Goal: Transaction & Acquisition: Purchase product/service

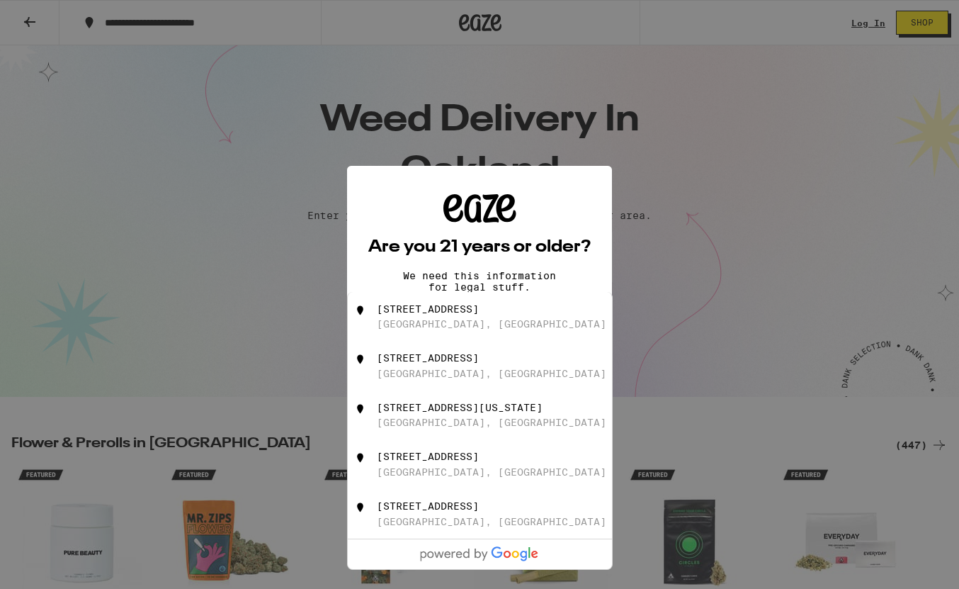
click at [410, 511] on div "[STREET_ADDRESS]" at bounding box center [428, 505] width 102 height 11
type input "[STREET_ADDRESS]"
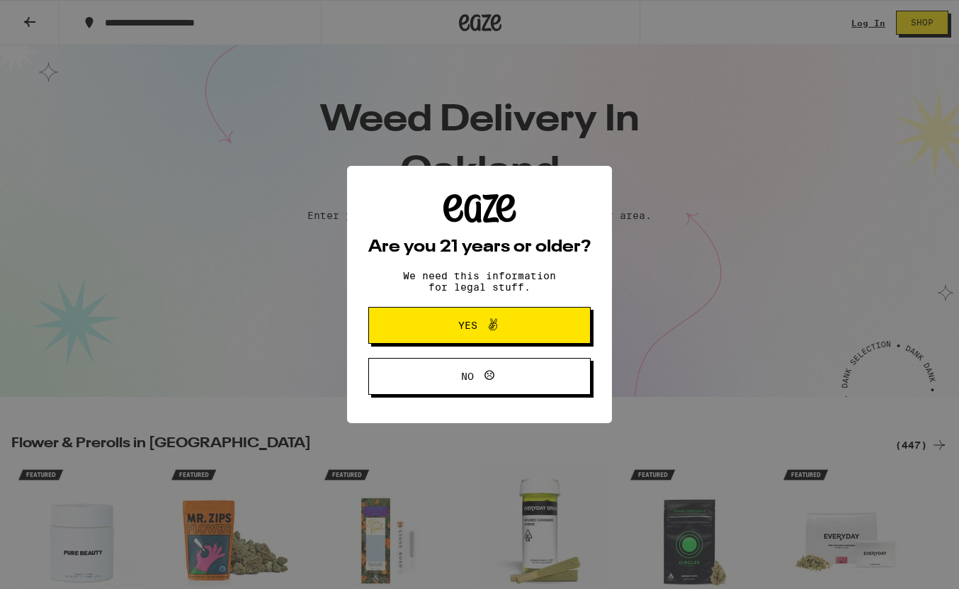
click at [438, 300] on div "Are you 21 years or older? We need this information for legal stuff. Yes No" at bounding box center [479, 294] width 222 height 200
click at [436, 324] on span "Yes" at bounding box center [480, 325] width 108 height 18
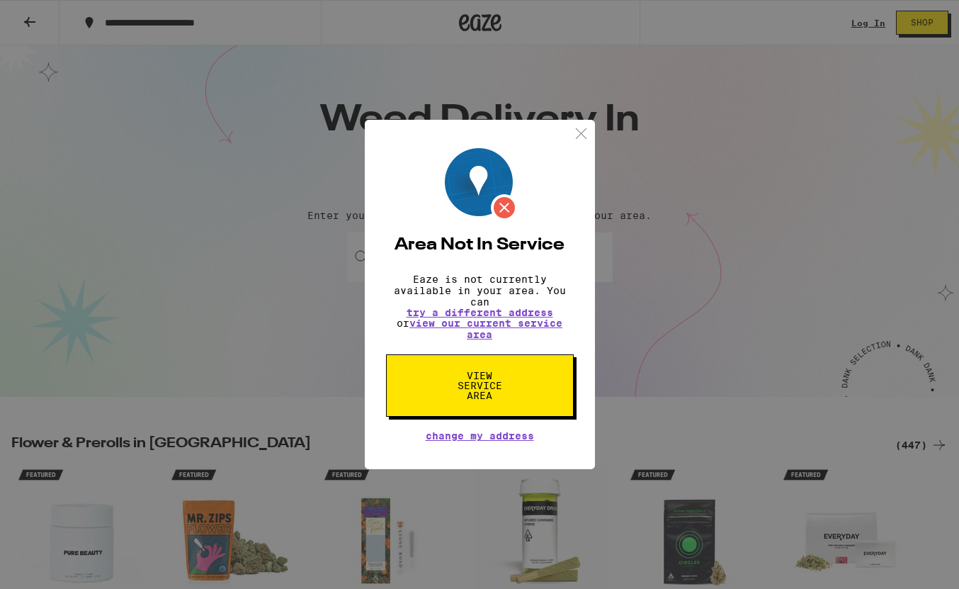
click at [588, 130] on img at bounding box center [581, 134] width 18 height 18
